Goal: Navigation & Orientation: Find specific page/section

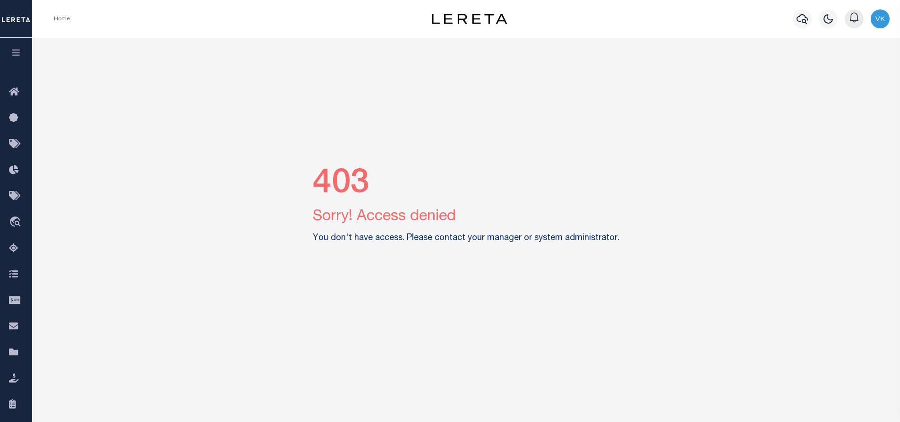
click at [854, 15] on icon "button" at bounding box center [854, 17] width 11 height 11
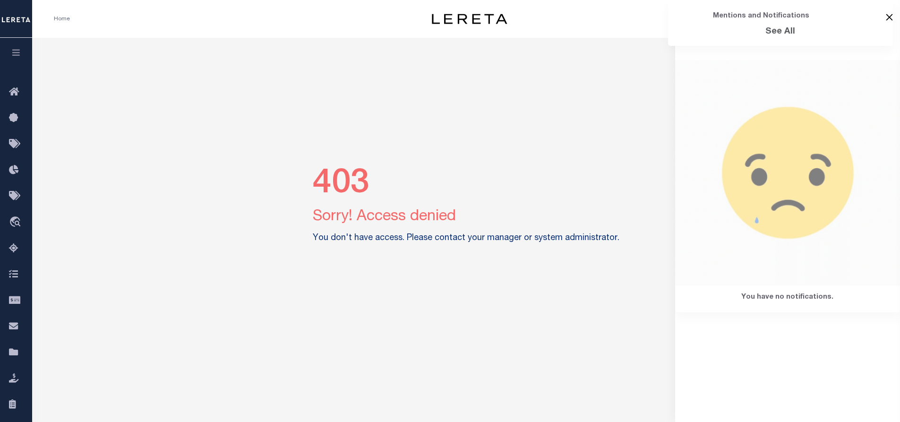
click at [891, 18] on button "Close" at bounding box center [889, 17] width 7 height 7
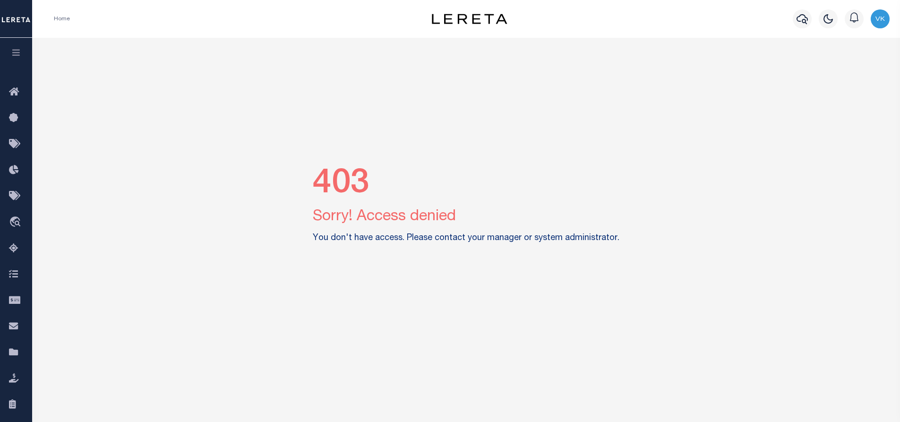
click at [884, 17] on img "button" at bounding box center [880, 18] width 19 height 19
click at [854, 67] on span "Sign out" at bounding box center [842, 67] width 27 height 7
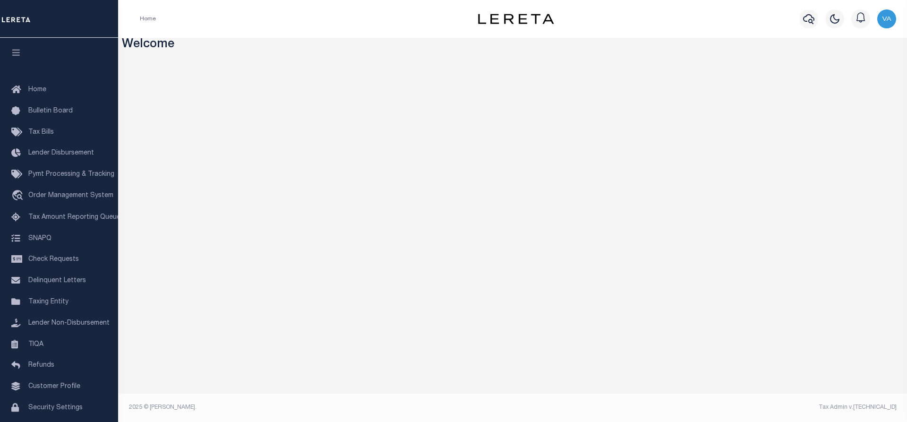
click at [351, 399] on footer "2025 © [PERSON_NAME]. Tax Admin v.[TECHNICAL_ID]" at bounding box center [512, 408] width 789 height 28
click at [54, 217] on span "Tax Amount Reporting Queue" at bounding box center [74, 217] width 92 height 7
